Goal: Transaction & Acquisition: Purchase product/service

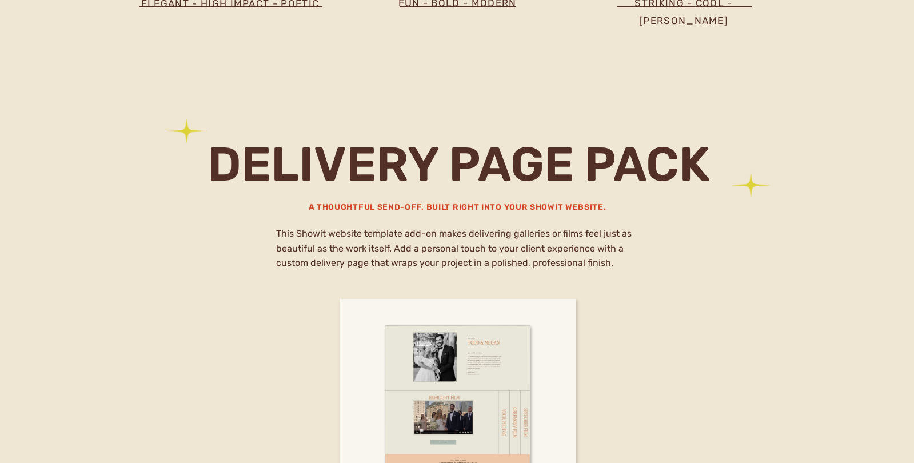
scroll to position [6352, 0]
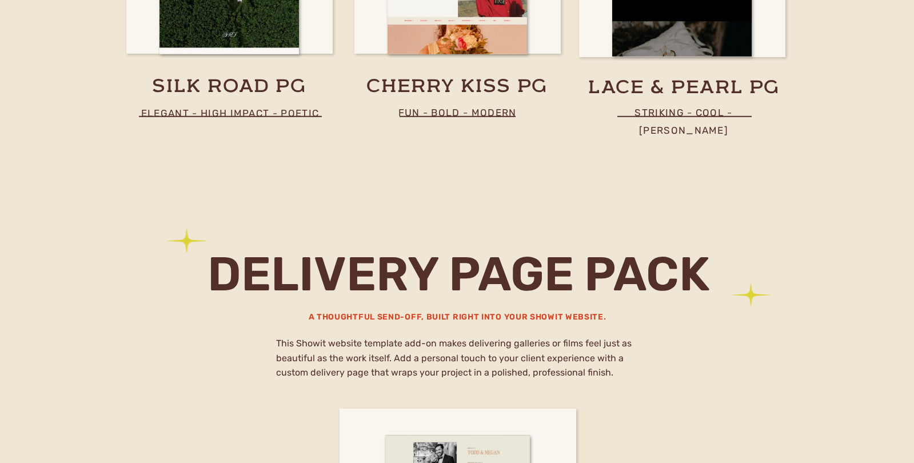
click at [486, 90] on h3 "cherry kiss pg" at bounding box center [457, 88] width 234 height 26
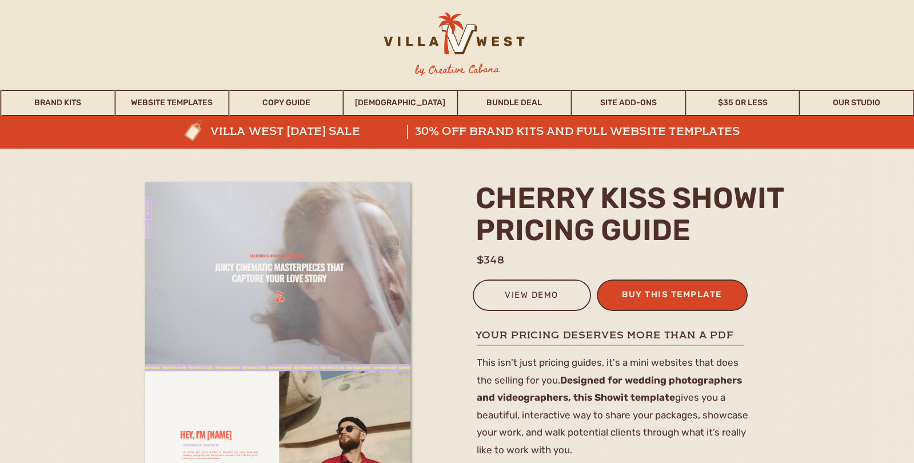
click at [654, 297] on div "buy this template" at bounding box center [672, 296] width 112 height 19
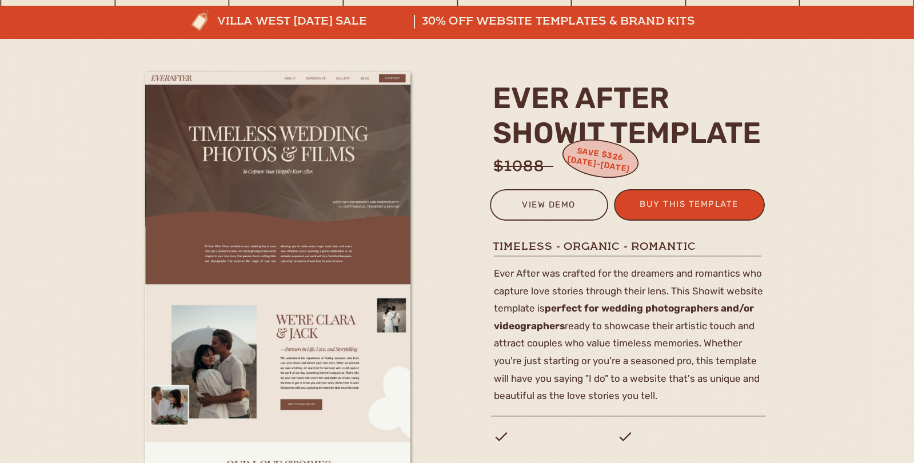
scroll to position [109, 0]
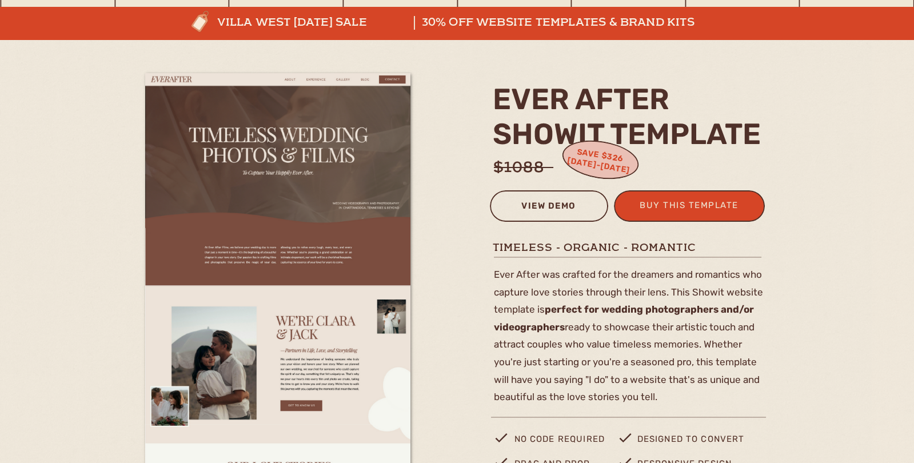
click at [542, 203] on div "view demo" at bounding box center [548, 207] width 103 height 19
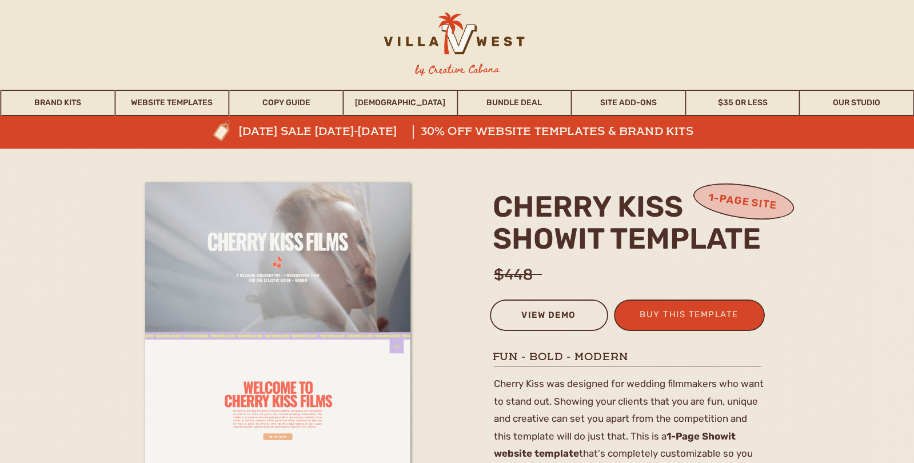
click at [551, 319] on div "view demo" at bounding box center [548, 317] width 103 height 19
click at [668, 318] on div "buy this template" at bounding box center [689, 316] width 112 height 19
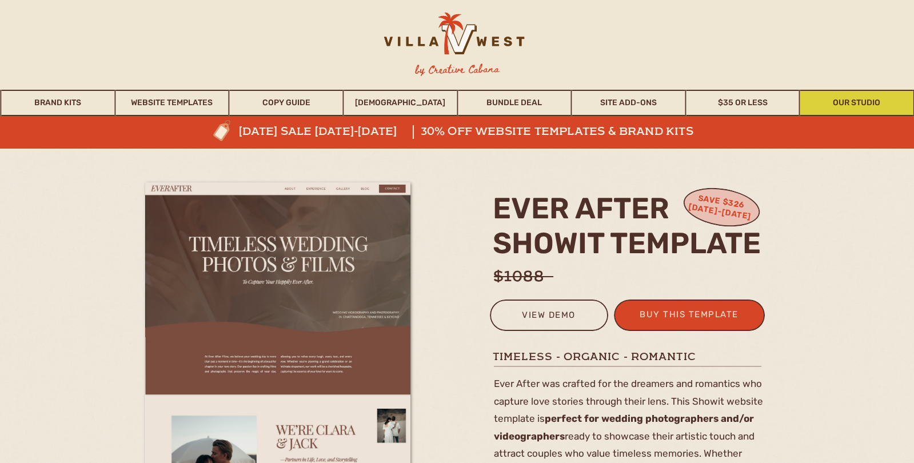
click at [822, 115] on link "Our Studio" at bounding box center [856, 103] width 113 height 26
